Goal: Task Accomplishment & Management: Manage account settings

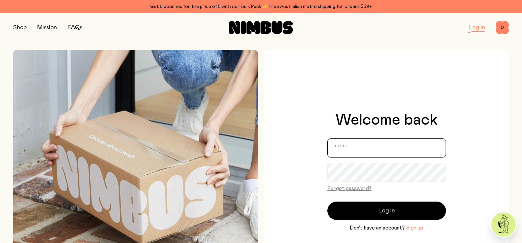
click at [369, 150] on input "email" at bounding box center [386, 148] width 118 height 19
type input "**********"
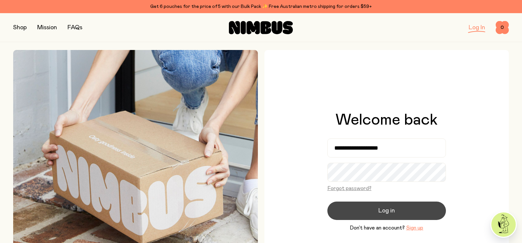
click at [393, 208] on span "Log in" at bounding box center [386, 210] width 16 height 9
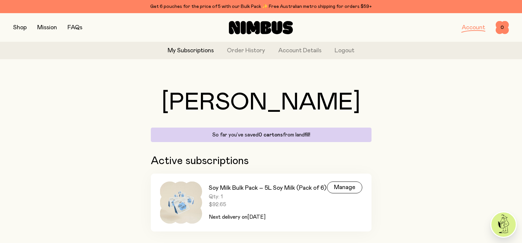
click at [400, 139] on div "[PERSON_NAME], [PERSON_NAME] So far you’ve saved 0 cartons from landfill! Activ…" at bounding box center [260, 162] width 495 height 194
click at [311, 139] on div "So far you’ve saved 0 cartons from landfill!" at bounding box center [261, 135] width 221 height 14
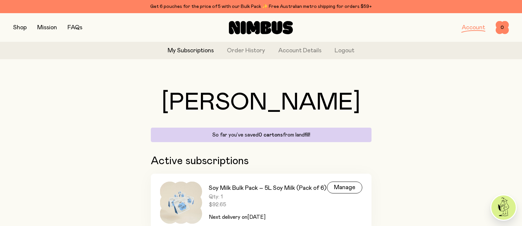
click at [311, 120] on div "[PERSON_NAME], [PERSON_NAME] So far you’ve saved 0 cartons from landfill!" at bounding box center [261, 116] width 221 height 51
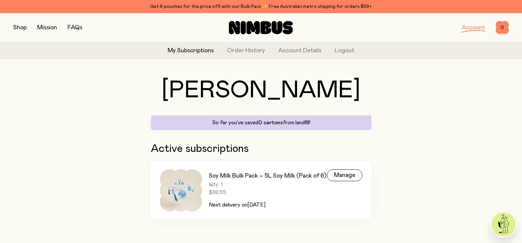
scroll to position [17, 0]
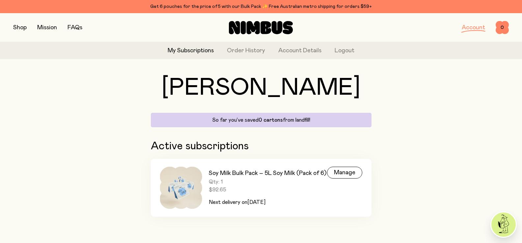
click at [258, 200] on span "[DATE]" at bounding box center [256, 202] width 18 height 5
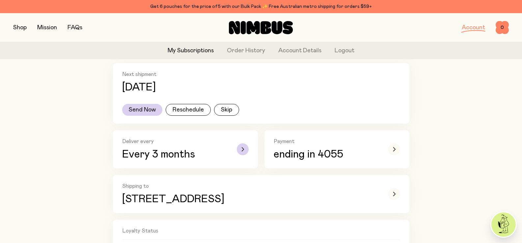
scroll to position [132, 0]
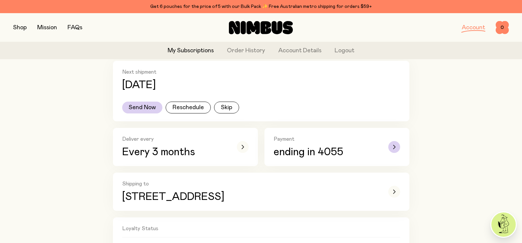
click at [299, 148] on span "ending in 4055" at bounding box center [307, 152] width 69 height 12
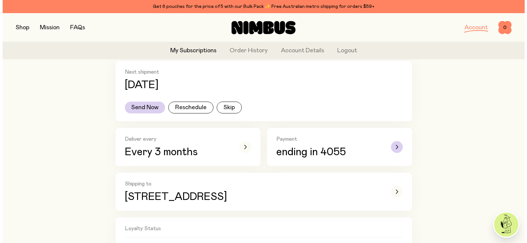
scroll to position [0, 0]
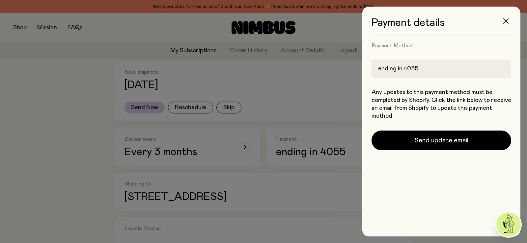
click at [501, 26] on button "button" at bounding box center [506, 21] width 16 height 16
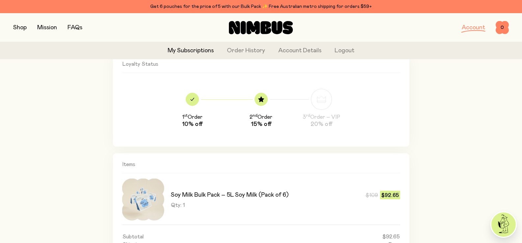
scroll to position [197, 0]
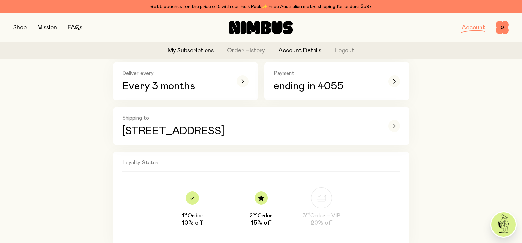
click at [291, 50] on link "Account Details" at bounding box center [299, 50] width 43 height 9
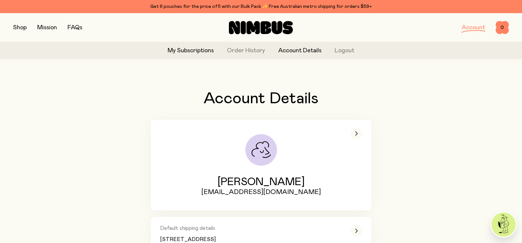
click at [204, 49] on link "My Subscriptions" at bounding box center [191, 50] width 46 height 9
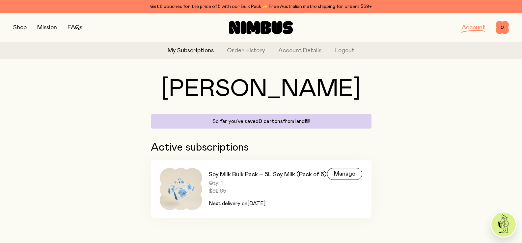
scroll to position [17, 0]
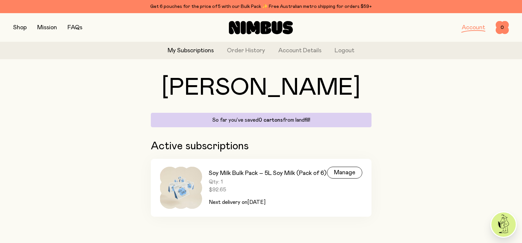
click at [323, 177] on h3 "Soy Milk Bulk Pack – 5L Soy Milk (Pack of 6)" at bounding box center [267, 173] width 117 height 8
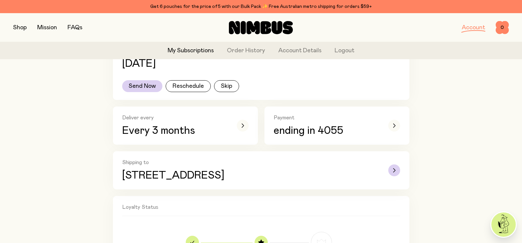
scroll to position [165, 0]
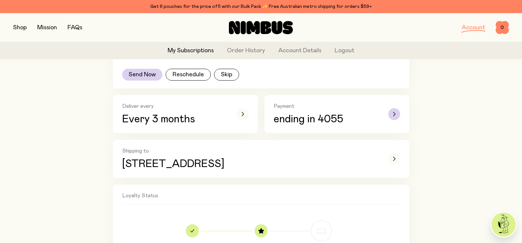
click at [302, 122] on span "ending in 4055" at bounding box center [307, 120] width 69 height 12
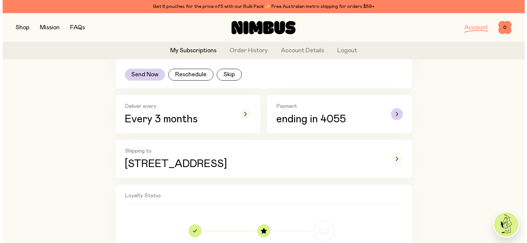
scroll to position [0, 0]
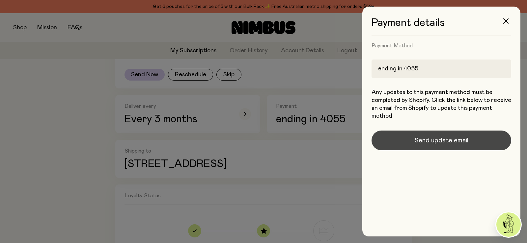
click at [438, 140] on span "Send update email" at bounding box center [441, 140] width 54 height 9
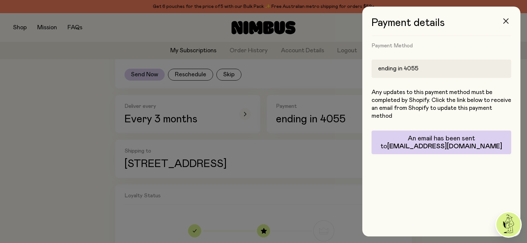
click at [503, 22] on icon "button" at bounding box center [505, 20] width 5 height 5
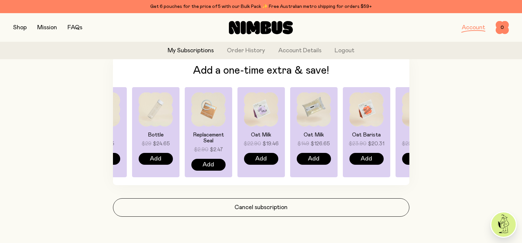
scroll to position [365, 0]
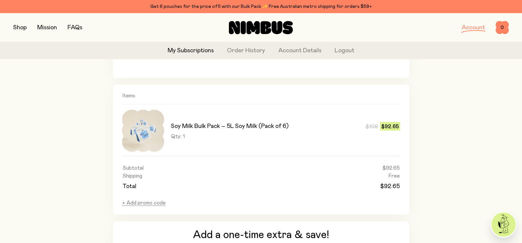
click at [394, 102] on h2 "Items" at bounding box center [261, 98] width 278 height 12
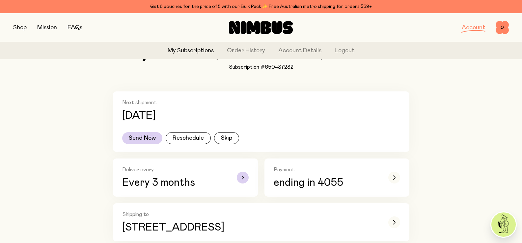
scroll to position [102, 0]
click at [137, 138] on button "Send Now" at bounding box center [142, 138] width 40 height 12
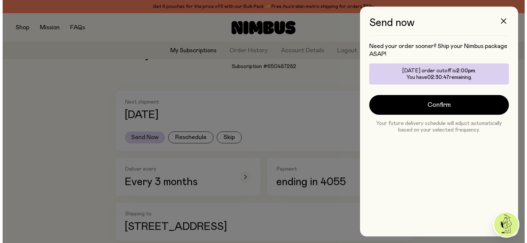
scroll to position [0, 0]
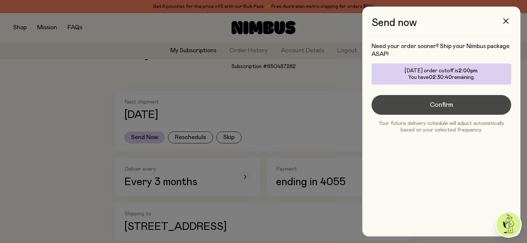
click at [433, 102] on span "Confirm" at bounding box center [440, 104] width 23 height 9
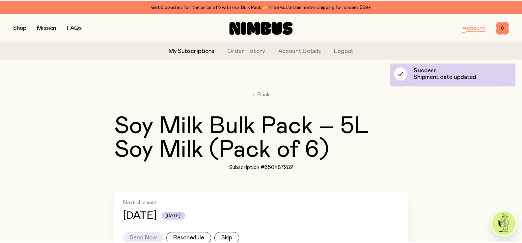
scroll to position [102, 0]
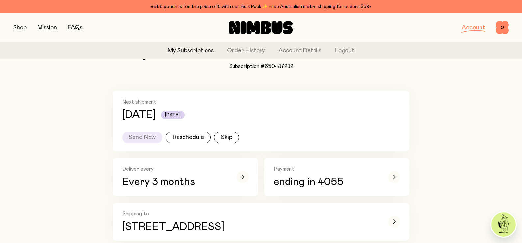
click at [359, 95] on div "Next shipment [DATE] [DATE]! Send Now Reschedule Skip" at bounding box center [261, 121] width 296 height 61
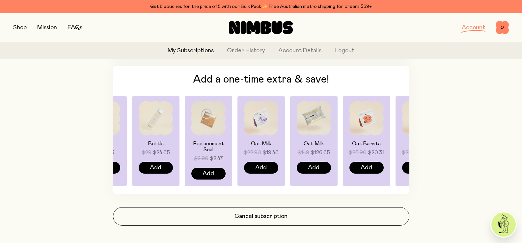
scroll to position [530, 0]
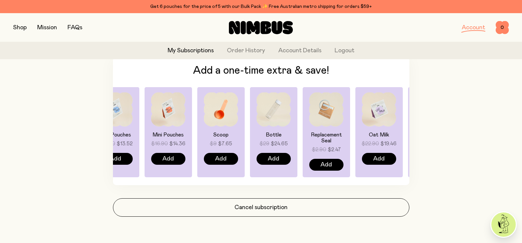
drag, startPoint x: 195, startPoint y: 147, endPoint x: 313, endPoint y: 147, distance: 118.2
click at [313, 147] on span "$2.90" at bounding box center [319, 150] width 14 height 8
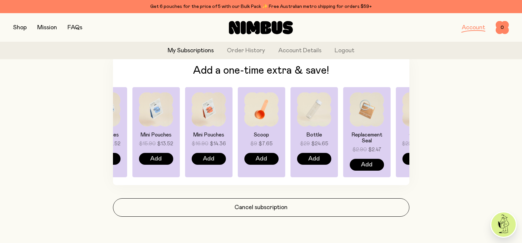
drag, startPoint x: 317, startPoint y: 128, endPoint x: 381, endPoint y: 139, distance: 65.3
click at [381, 139] on div "Replacement Seal $2.90 $2.47 Add" at bounding box center [366, 132] width 47 height 90
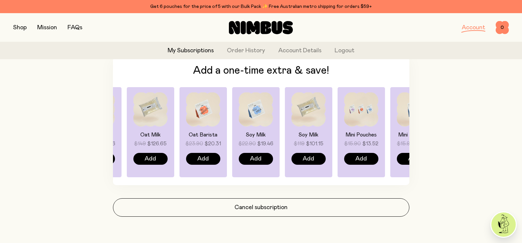
drag, startPoint x: 164, startPoint y: 131, endPoint x: 367, endPoint y: 140, distance: 203.2
click at [367, 140] on div "Mini Pouches $15.90 $13.52" at bounding box center [361, 140] width 34 height 16
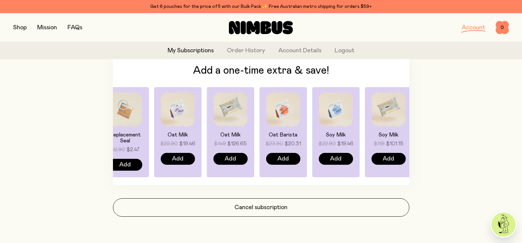
drag, startPoint x: 156, startPoint y: 130, endPoint x: 229, endPoint y: 134, distance: 73.2
click at [229, 134] on div "Oat Milk $149 $126.65 Add" at bounding box center [230, 132] width 47 height 90
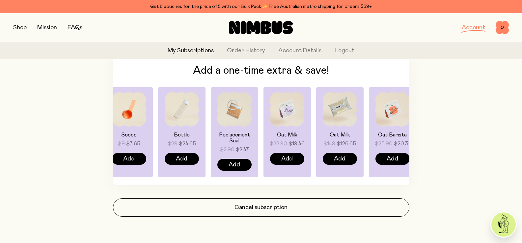
drag, startPoint x: 168, startPoint y: 130, endPoint x: 302, endPoint y: 139, distance: 134.9
click at [302, 139] on div "Oat Milk $22.90 $19.46 Add" at bounding box center [286, 132] width 47 height 90
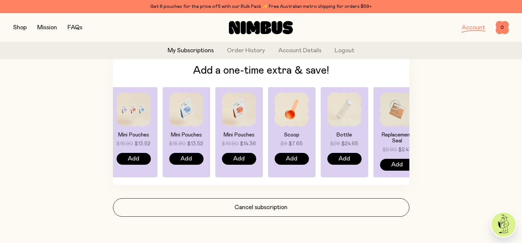
drag, startPoint x: 198, startPoint y: 132, endPoint x: 342, endPoint y: 139, distance: 144.0
click at [342, 139] on div "Bottle $29 $24.65" at bounding box center [344, 140] width 34 height 16
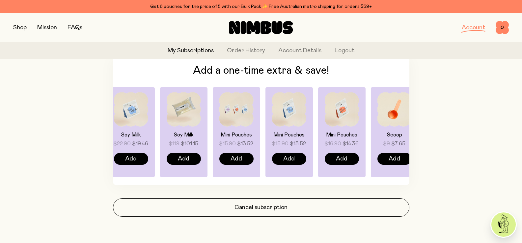
drag, startPoint x: 164, startPoint y: 128, endPoint x: 322, endPoint y: 138, distance: 158.3
click at [260, 138] on div "Mini Pouches $15.90 $13.52 Add" at bounding box center [235, 132] width 47 height 90
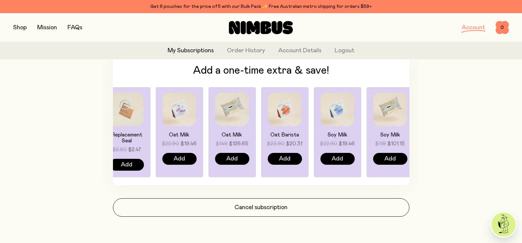
drag, startPoint x: 208, startPoint y: 131, endPoint x: 351, endPoint y: 138, distance: 143.0
click at [351, 138] on h4 "Soy Milk" at bounding box center [337, 135] width 34 height 6
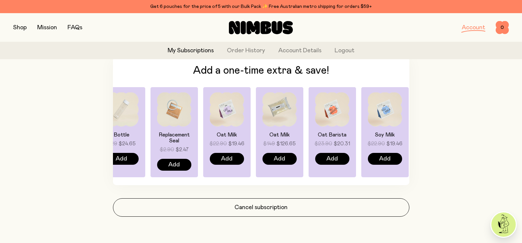
drag, startPoint x: 201, startPoint y: 128, endPoint x: 354, endPoint y: 139, distance: 153.1
click at [354, 139] on div "Oat Milk $22.90 $19.46 Add Oat Milk $149 $126.65 Add Oat Barista $23.90 $20.31 …" at bounding box center [261, 132] width 296 height 90
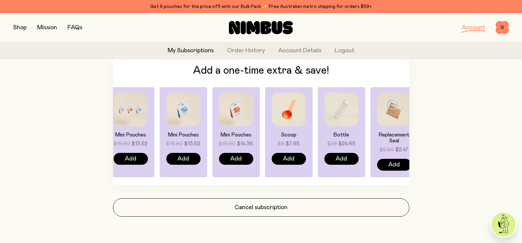
drag, startPoint x: 232, startPoint y: 131, endPoint x: 396, endPoint y: 141, distance: 164.5
click at [396, 141] on div "Oat Milk $22.90 $19.46 Add Oat Milk $149 $126.65 Add Oat Barista $23.90 $20.31 …" at bounding box center [261, 132] width 296 height 90
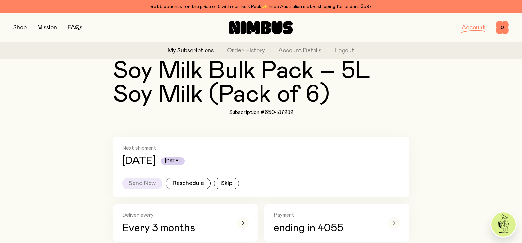
scroll to position [0, 0]
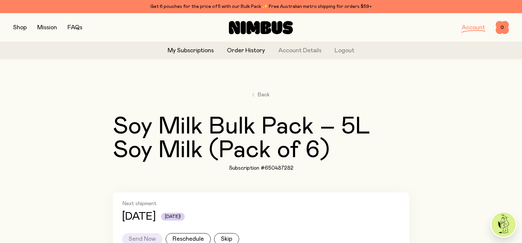
click at [254, 51] on link "Order History" at bounding box center [246, 50] width 38 height 9
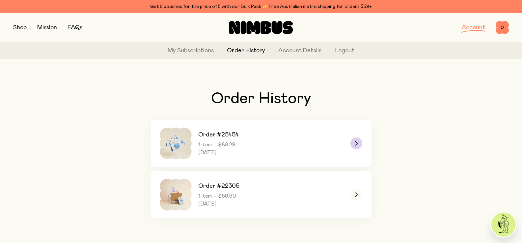
click at [238, 150] on span "[DATE]" at bounding box center [218, 152] width 40 height 7
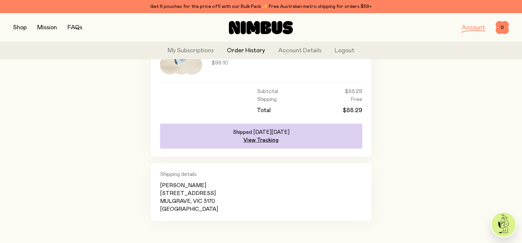
scroll to position [135, 0]
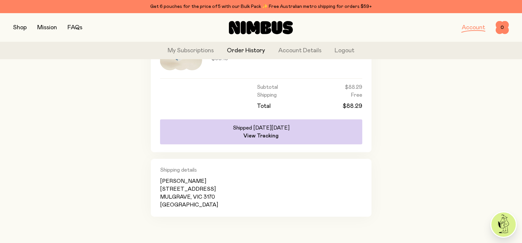
click at [269, 135] on link "View Tracking" at bounding box center [260, 136] width 35 height 7
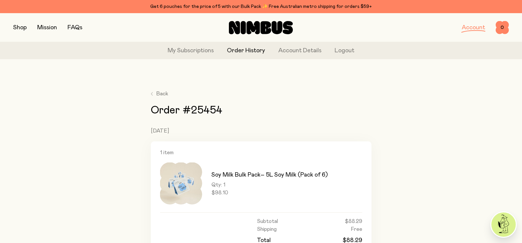
scroll to position [0, 0]
click at [178, 51] on link "My Subscriptions" at bounding box center [191, 50] width 46 height 9
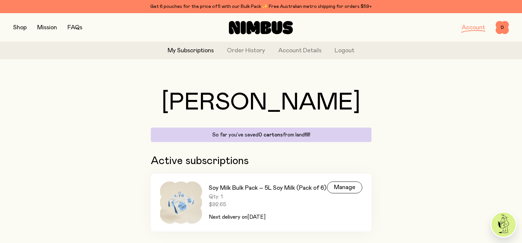
scroll to position [17, 0]
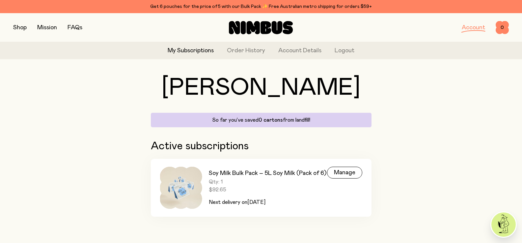
click at [252, 176] on h3 "Soy Milk Bulk Pack – 5L Soy Milk (Pack of 6)" at bounding box center [267, 173] width 117 height 8
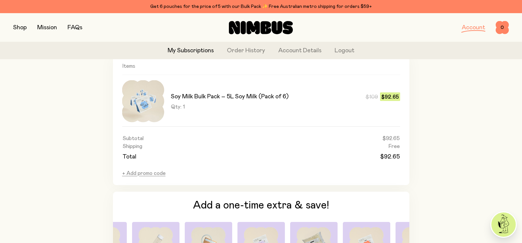
scroll to position [395, 0]
click at [153, 173] on button "+ Add promo code" at bounding box center [143, 173] width 43 height 7
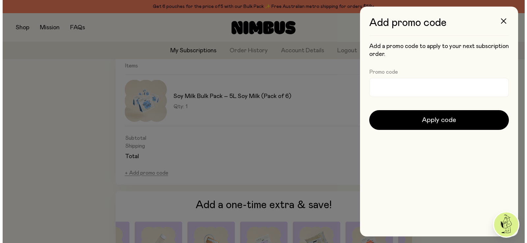
scroll to position [0, 0]
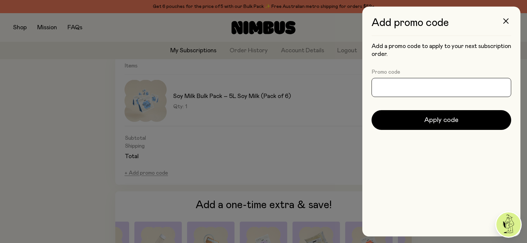
click at [392, 88] on input "Promo code" at bounding box center [441, 87] width 140 height 19
click at [403, 94] on input "Promo code" at bounding box center [441, 87] width 140 height 19
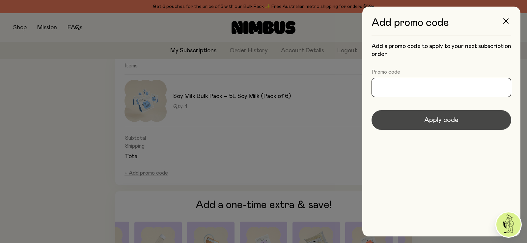
paste input "********"
type input "********"
click at [424, 117] on span "Apply code" at bounding box center [441, 120] width 34 height 9
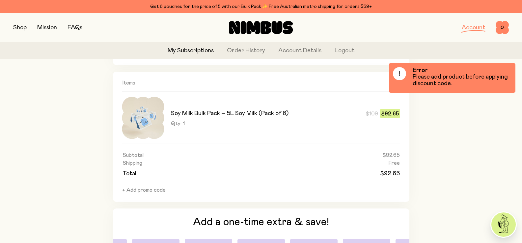
scroll to position [365, 0]
